Goal: Find specific page/section

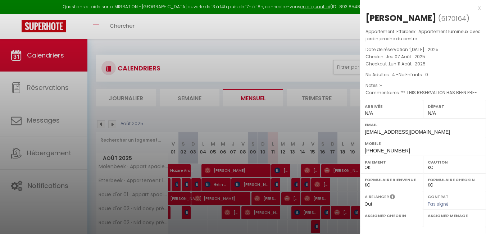
select select "KO"
select select "0"
click at [429, 57] on p "Checkin : [DATE]" at bounding box center [423, 56] width 115 height 7
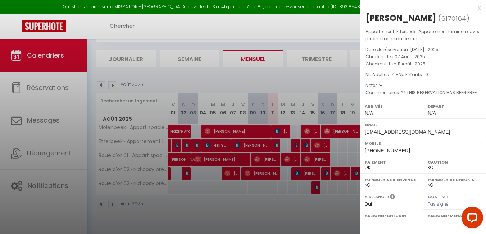
click at [474, 9] on div "x" at bounding box center [420, 8] width 121 height 9
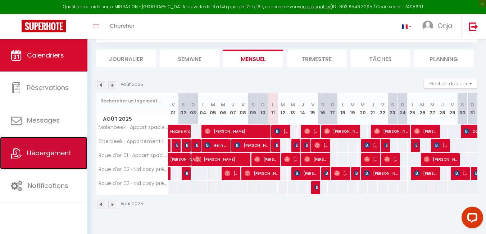
click at [34, 138] on link "Hébergement" at bounding box center [43, 153] width 87 height 32
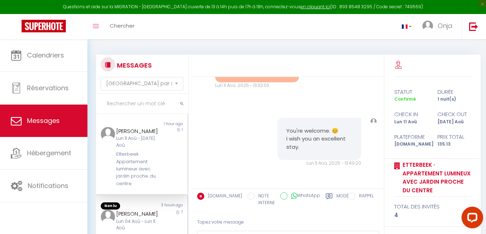
click at [122, 203] on div "Non lu" at bounding box center [119, 206] width 46 height 7
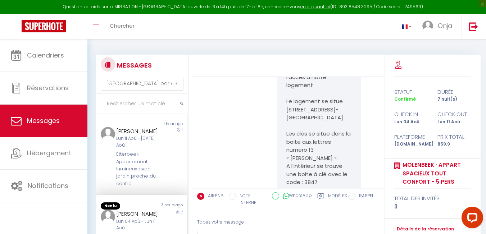
scroll to position [5325, 0]
